Goal: Information Seeking & Learning: Learn about a topic

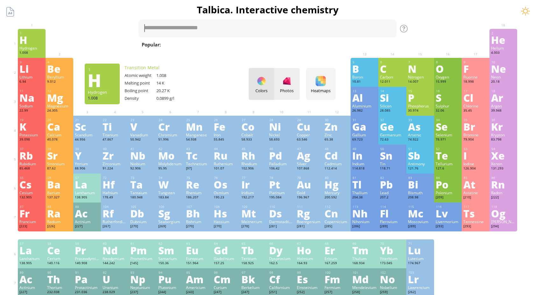
click at [292, 89] on div "Photos" at bounding box center [286, 91] width 25 height 6
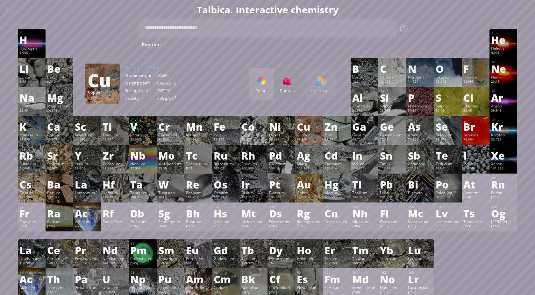
click at [262, 81] on div at bounding box center [261, 81] width 10 height 10
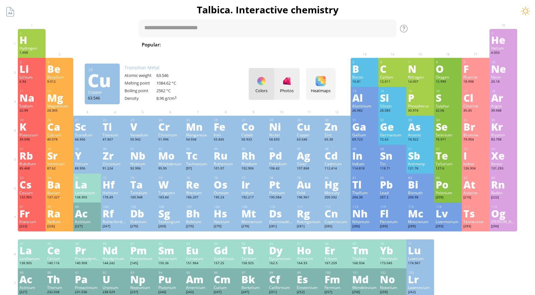
click at [288, 81] on div at bounding box center [287, 81] width 10 height 10
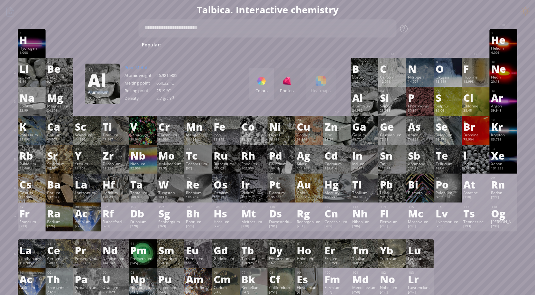
click at [323, 87] on div "Colors Photos Heatmaps Heatmaps Normal mode Melting point Boiling point Density…" at bounding box center [292, 84] width 87 height 32
click at [256, 83] on div at bounding box center [261, 81] width 10 height 10
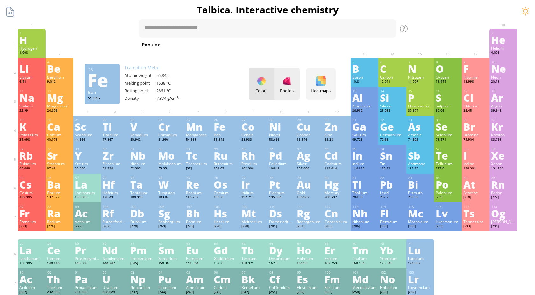
click at [289, 82] on div at bounding box center [287, 81] width 10 height 10
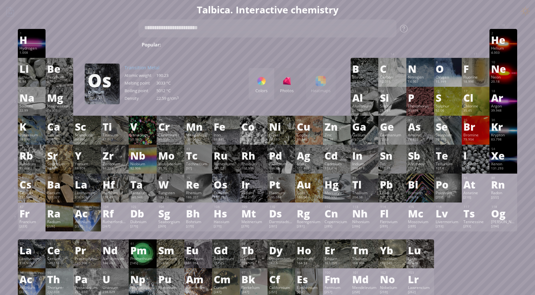
scroll to position [252, 0]
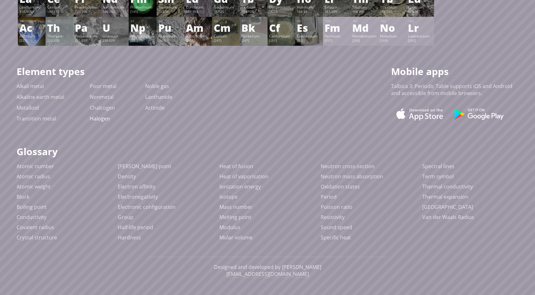
click at [103, 121] on link "Halogen" at bounding box center [100, 118] width 20 height 7
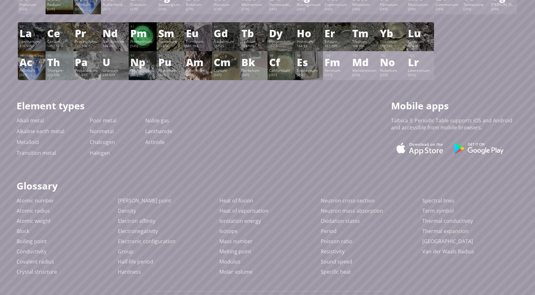
scroll to position [222, 0]
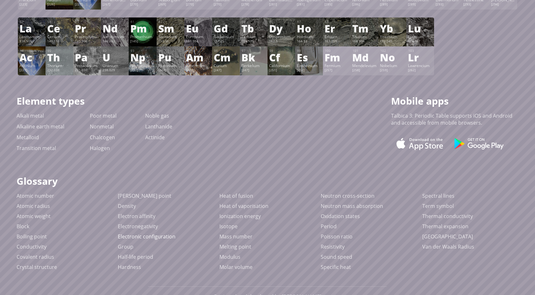
click at [165, 239] on link "Electronic configuration" at bounding box center [147, 236] width 58 height 7
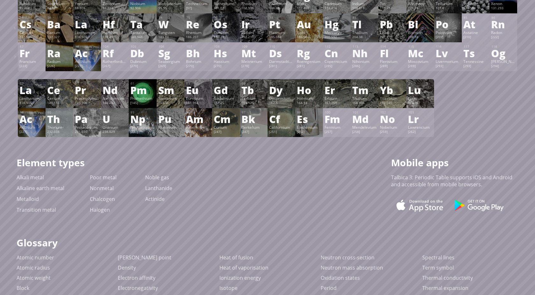
scroll to position [0, 0]
